Goal: Transaction & Acquisition: Purchase product/service

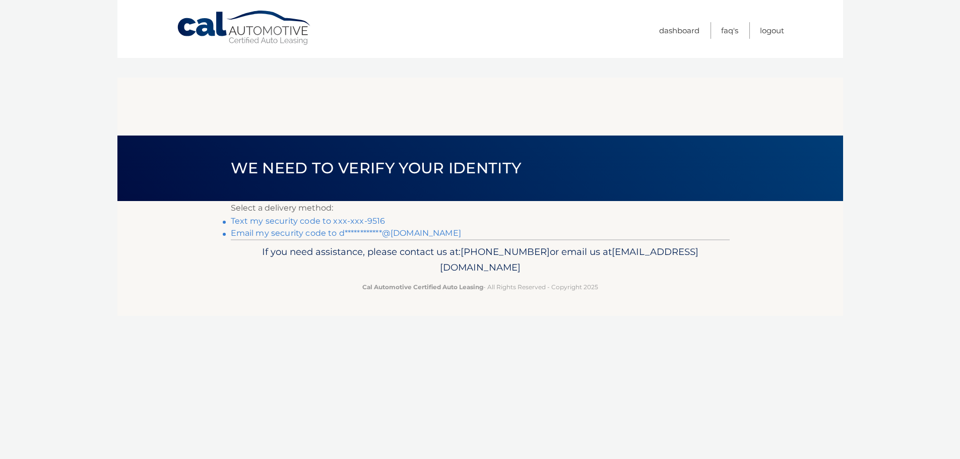
click at [293, 216] on link "Text my security code to xxx-xxx-9516" at bounding box center [308, 221] width 155 height 10
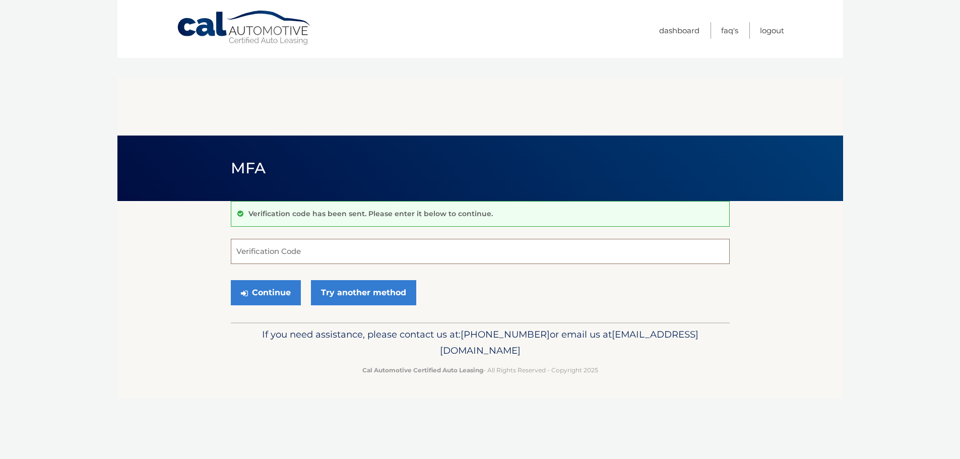
click at [250, 239] on input "Verification Code" at bounding box center [480, 251] width 499 height 25
type input "747207"
click at [255, 280] on button "Continue" at bounding box center [266, 292] width 70 height 25
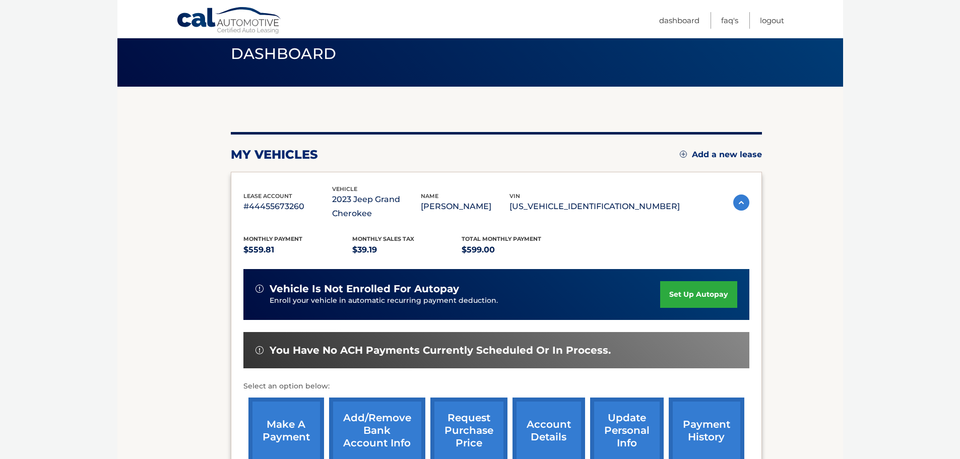
scroll to position [151, 0]
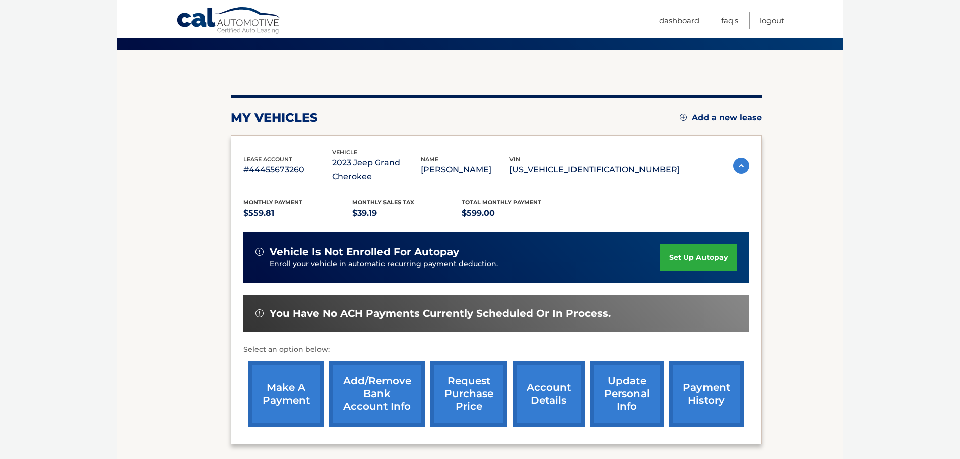
click at [277, 361] on link "make a payment" at bounding box center [287, 394] width 76 height 66
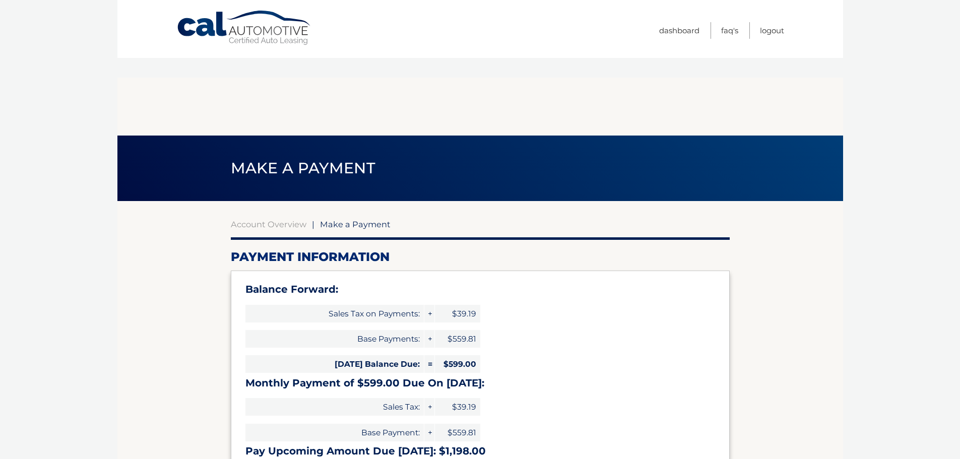
select select "MzgzN2QwYjUtMjA1OS00ZmQxLTgwZTEtMWY4MWIwNmM0NzMy"
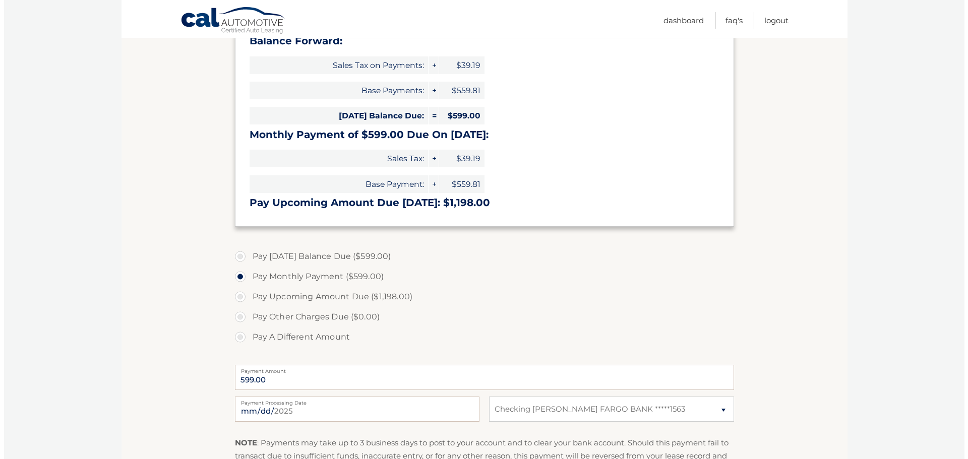
scroll to position [252, 0]
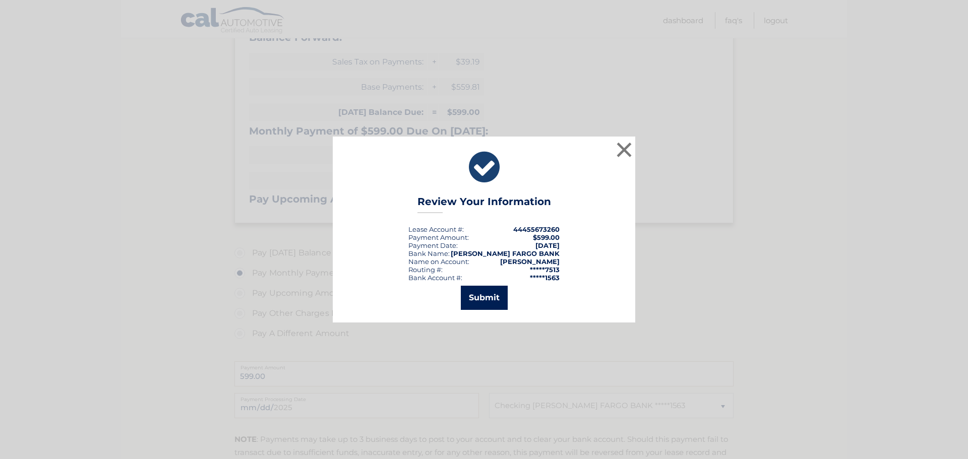
click at [485, 292] on button "Submit" at bounding box center [484, 298] width 47 height 24
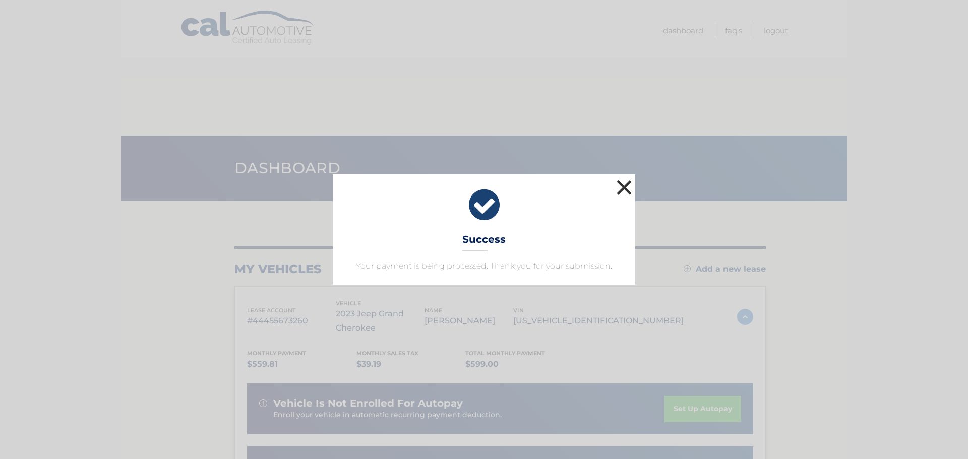
click at [624, 187] on button "×" at bounding box center [624, 187] width 20 height 20
